Goal: Navigation & Orientation: Find specific page/section

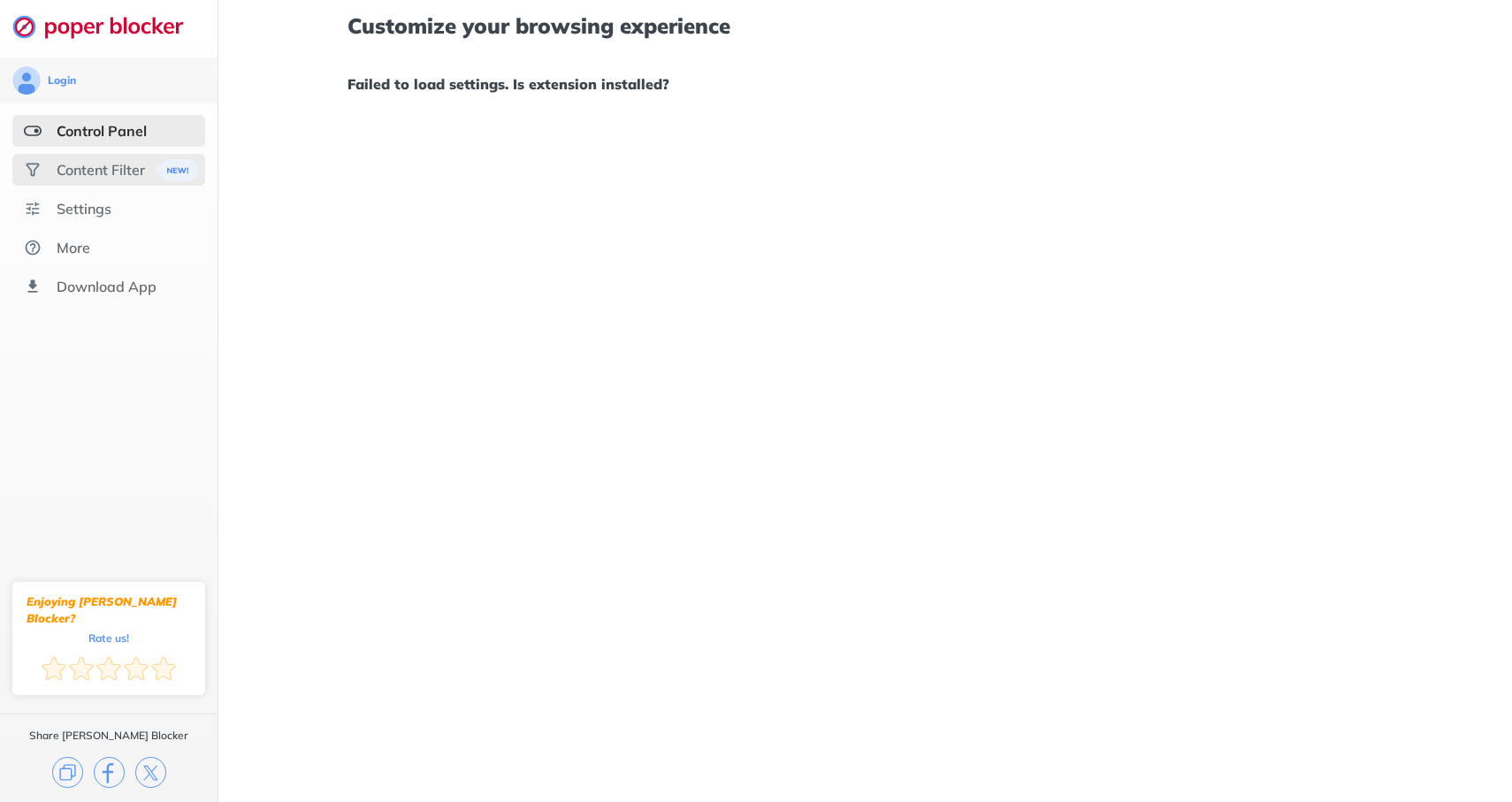
click at [134, 164] on div "Content Filter" at bounding box center [101, 170] width 89 height 18
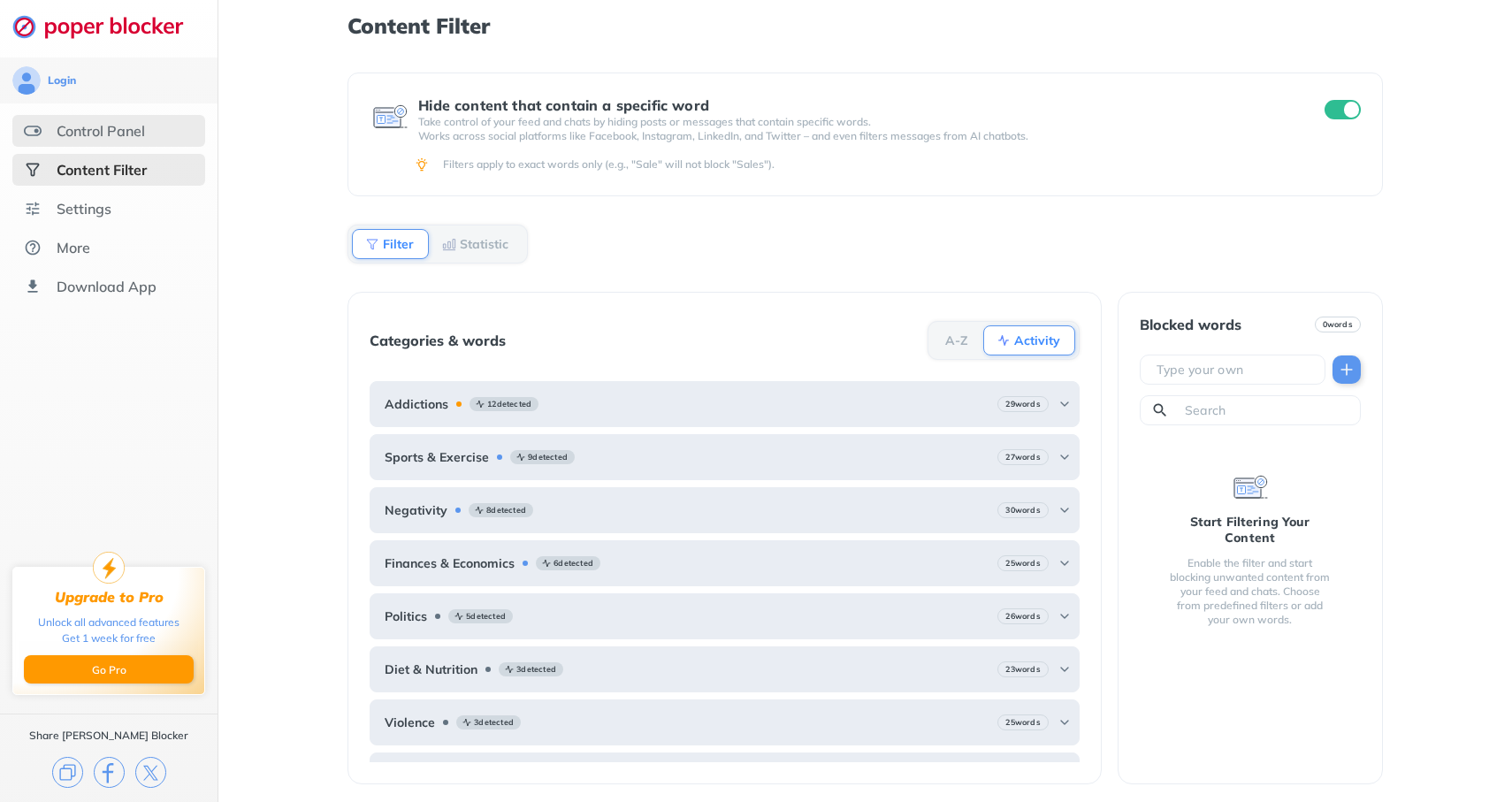
click at [136, 137] on div "Control Panel" at bounding box center [101, 131] width 89 height 18
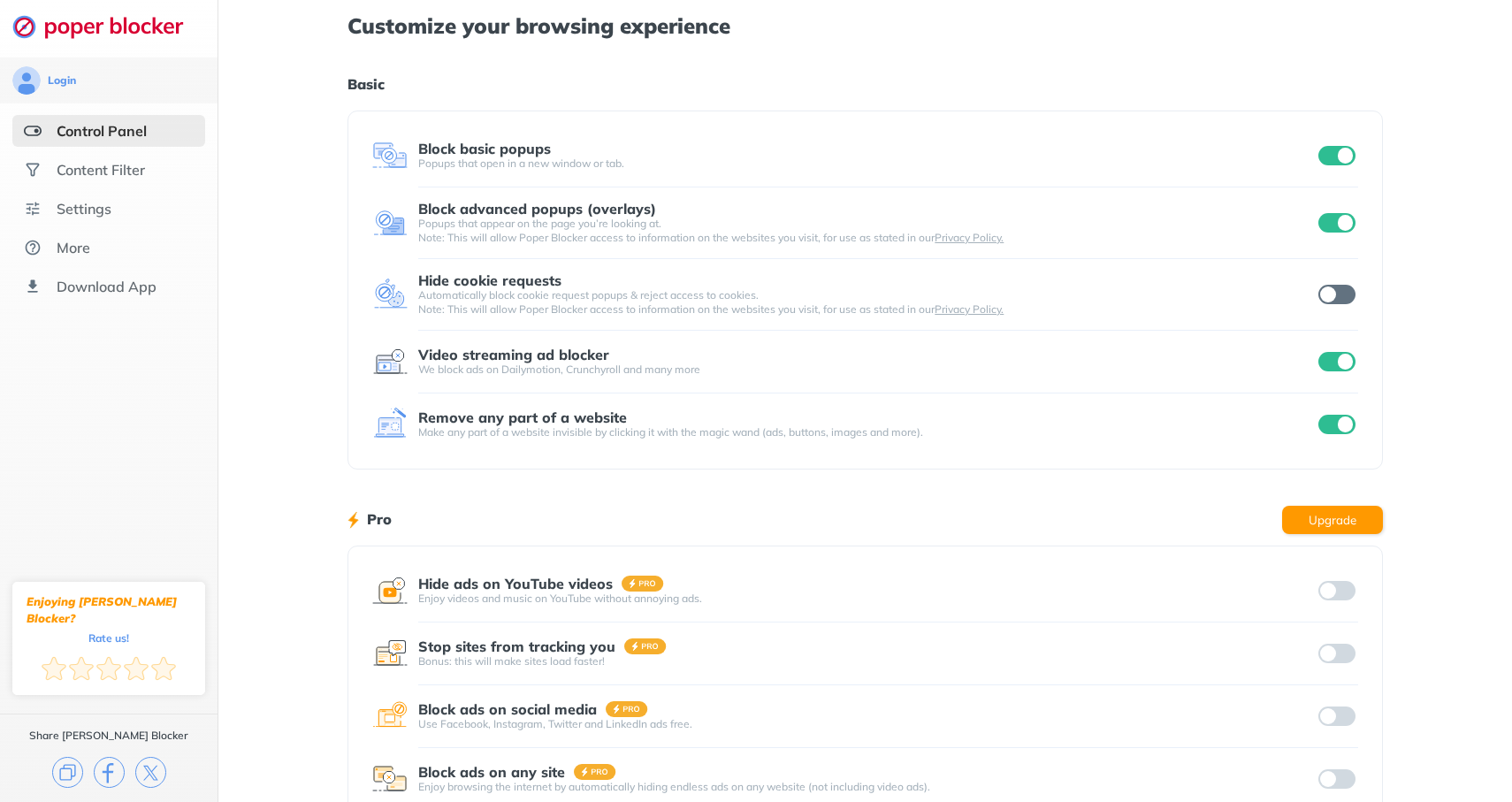
click at [646, 80] on h1 "Basic" at bounding box center [864, 83] width 1035 height 23
